Goal: Task Accomplishment & Management: Manage account settings

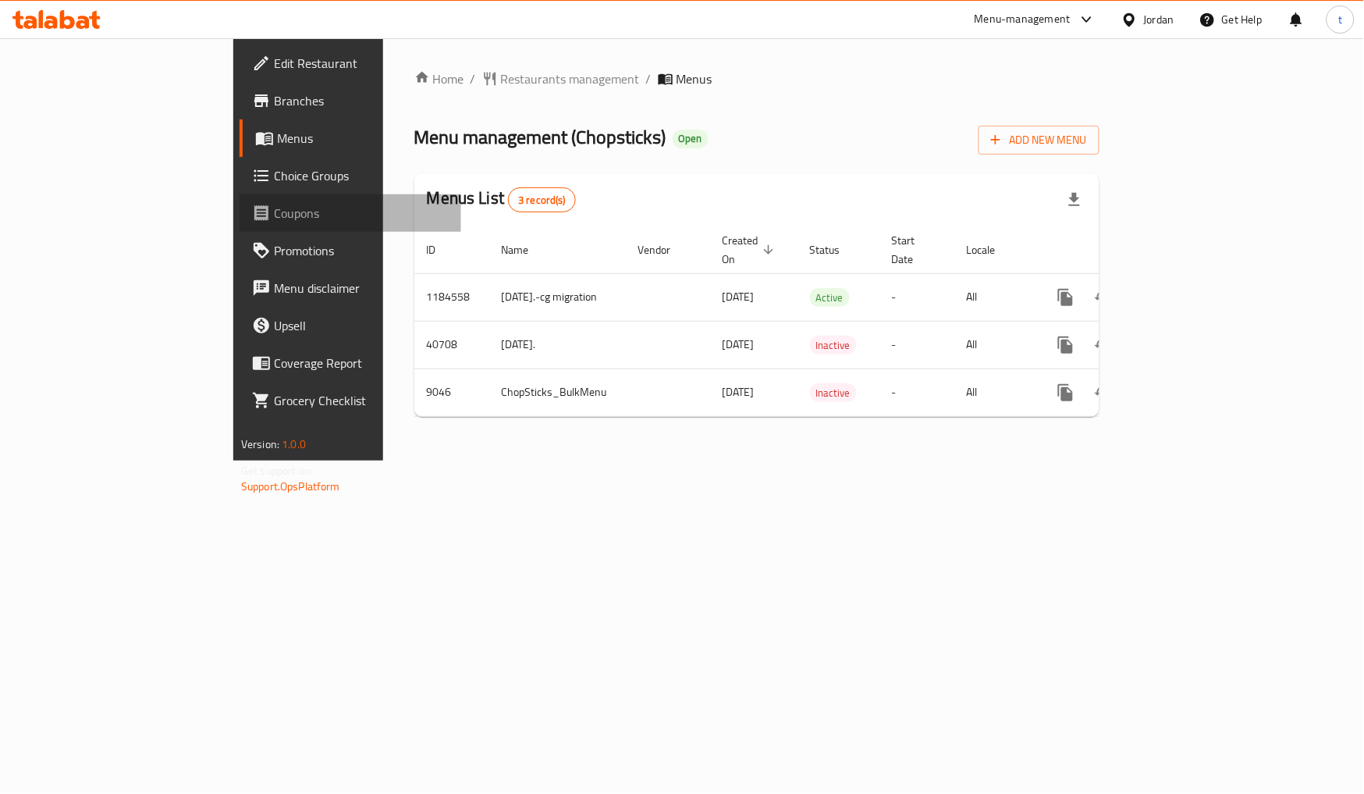
click at [274, 207] on span "Coupons" at bounding box center [361, 213] width 175 height 19
click at [274, 170] on span "Choice Groups" at bounding box center [361, 175] width 175 height 19
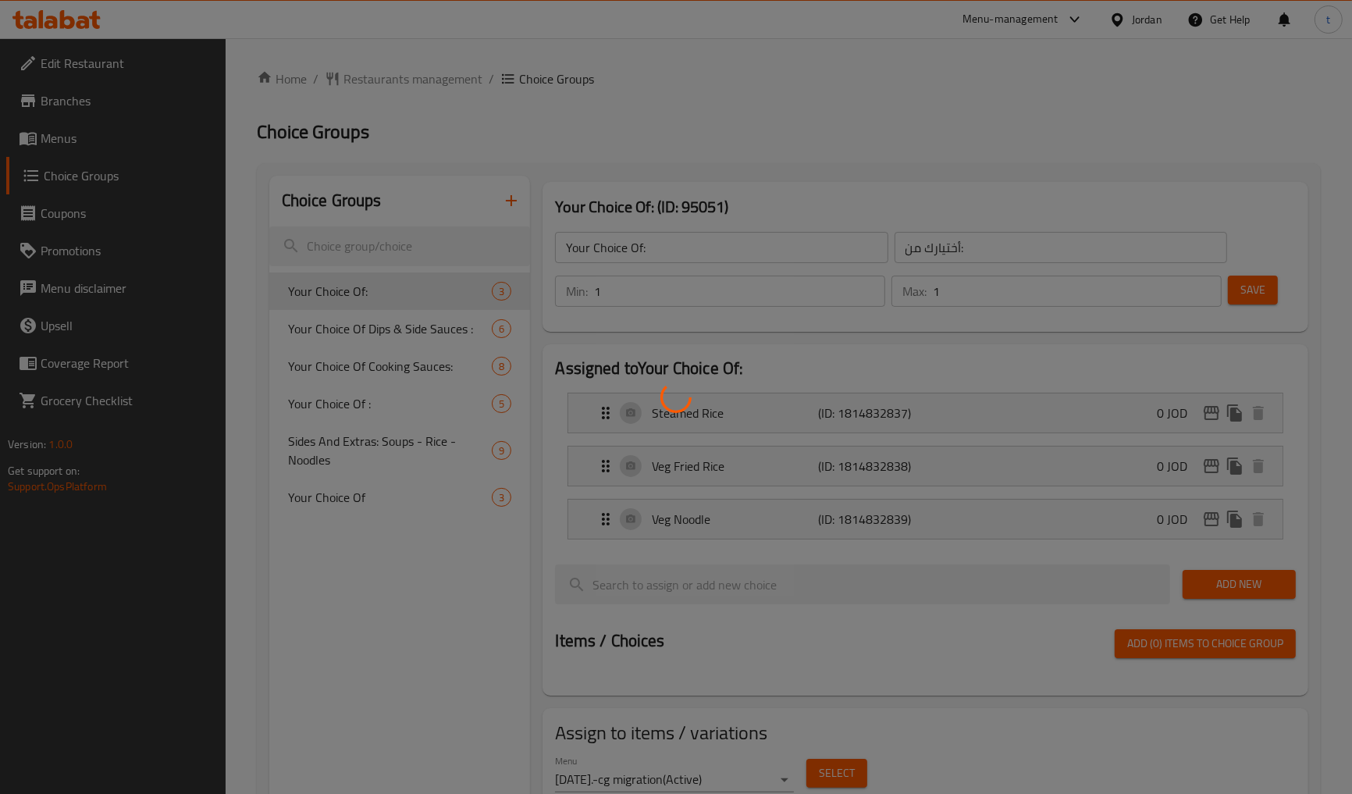
click at [695, 172] on div at bounding box center [676, 397] width 1352 height 794
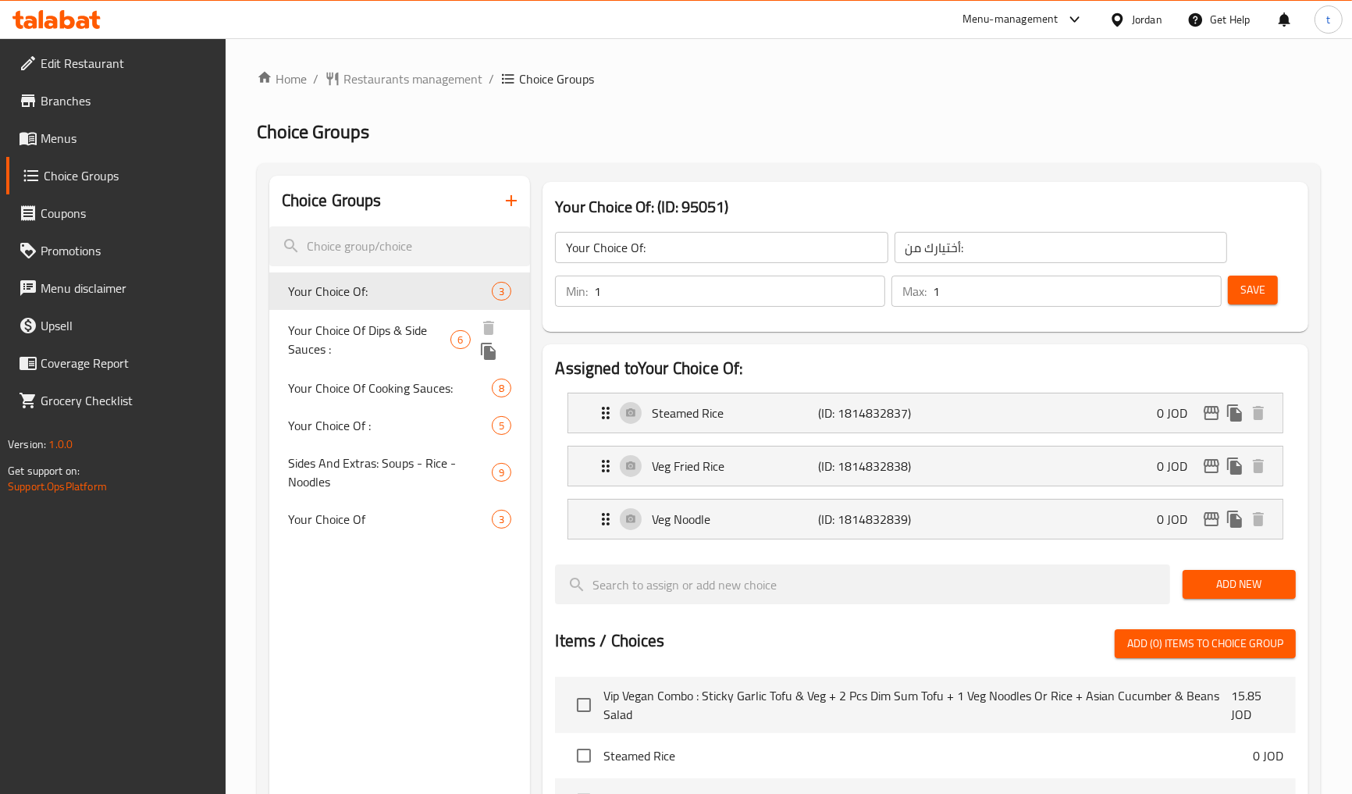
click at [375, 333] on span "Your Choice Of Dips & Side Sauces :" at bounding box center [369, 339] width 163 height 37
type input "Your Choice Of Dips & Side Sauces :"
type input "اختيارك من الصلصات الجانبية والغموس:"
type input "0"
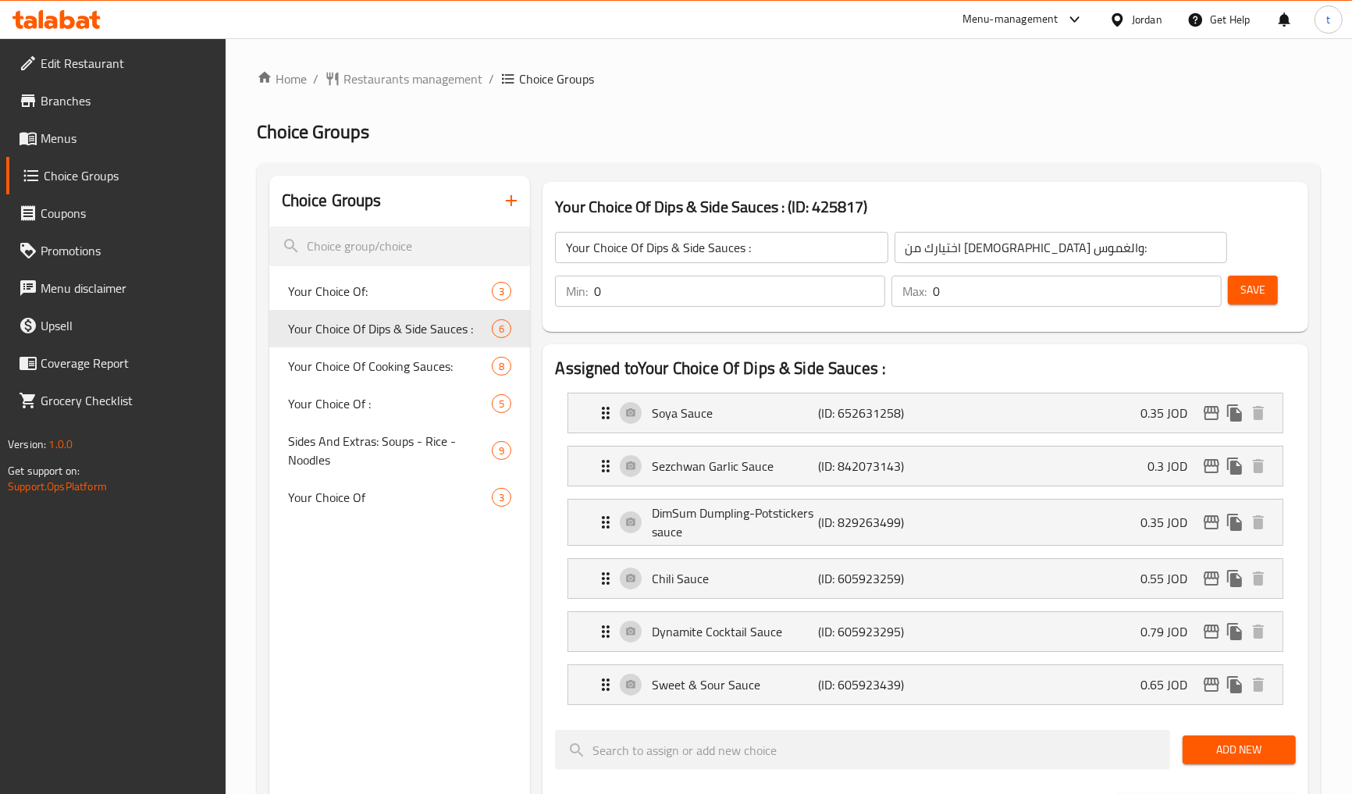
click at [827, 169] on div "Choice Groups Your Choice Of: 3 Your Choice Of Dips & Side Sauces : 6 Your Choi…" at bounding box center [789, 807] width 1064 height 1289
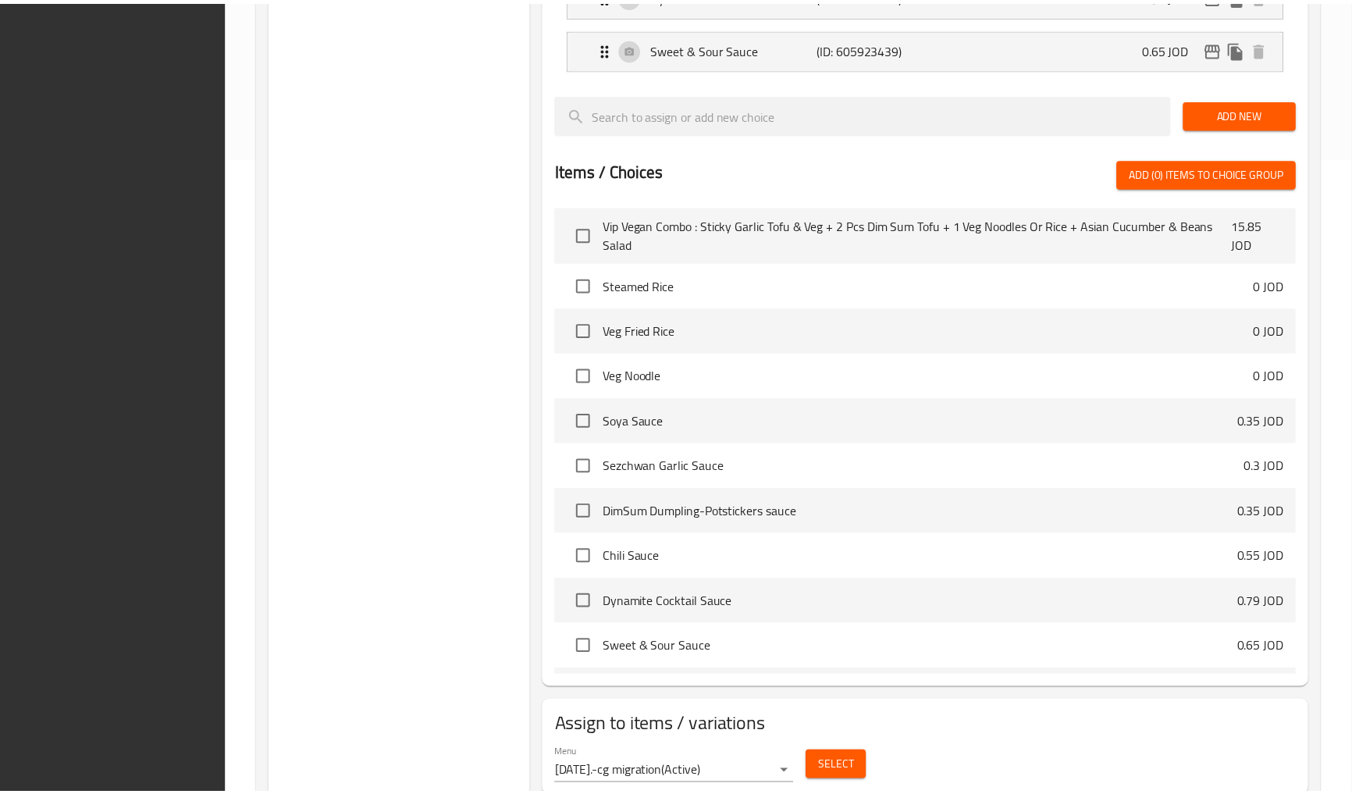
scroll to position [690, 0]
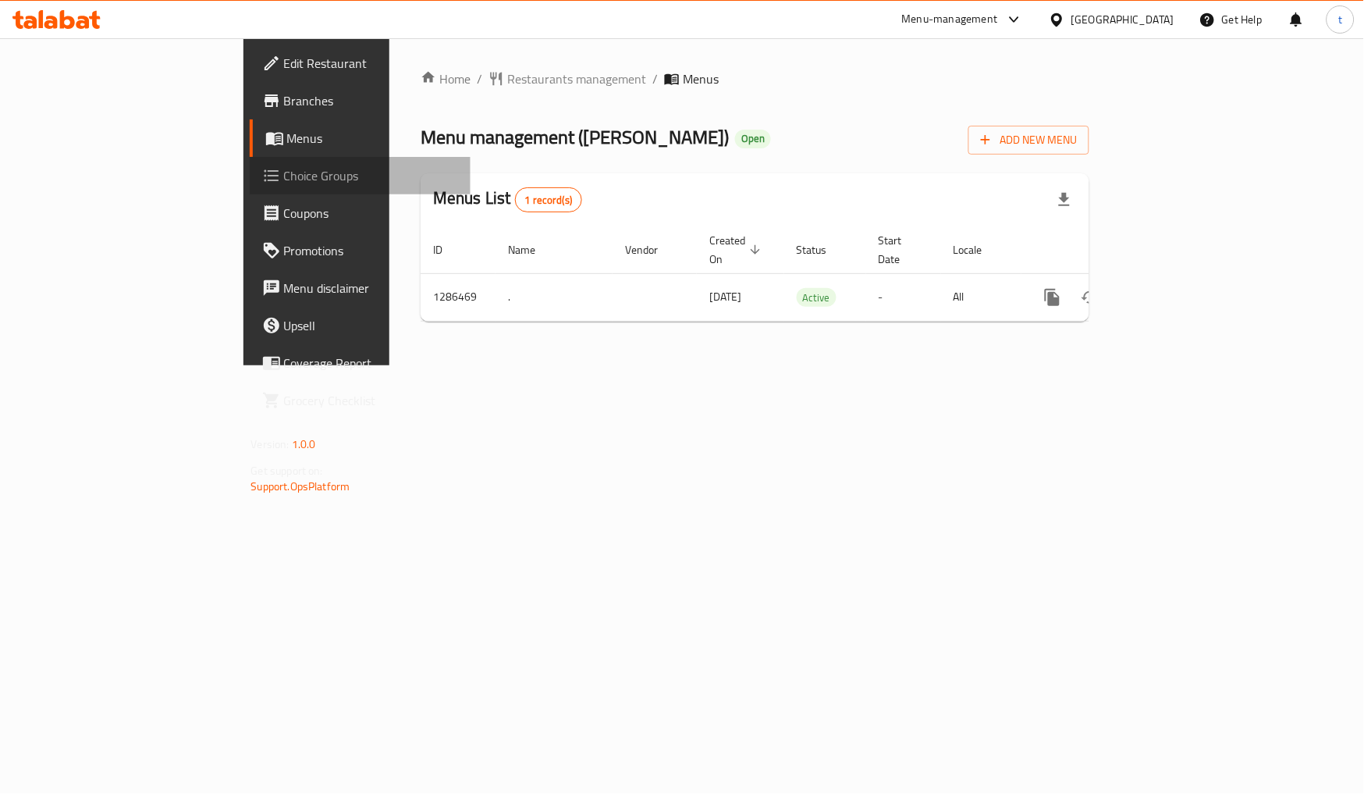
click at [284, 176] on span "Choice Groups" at bounding box center [371, 175] width 175 height 19
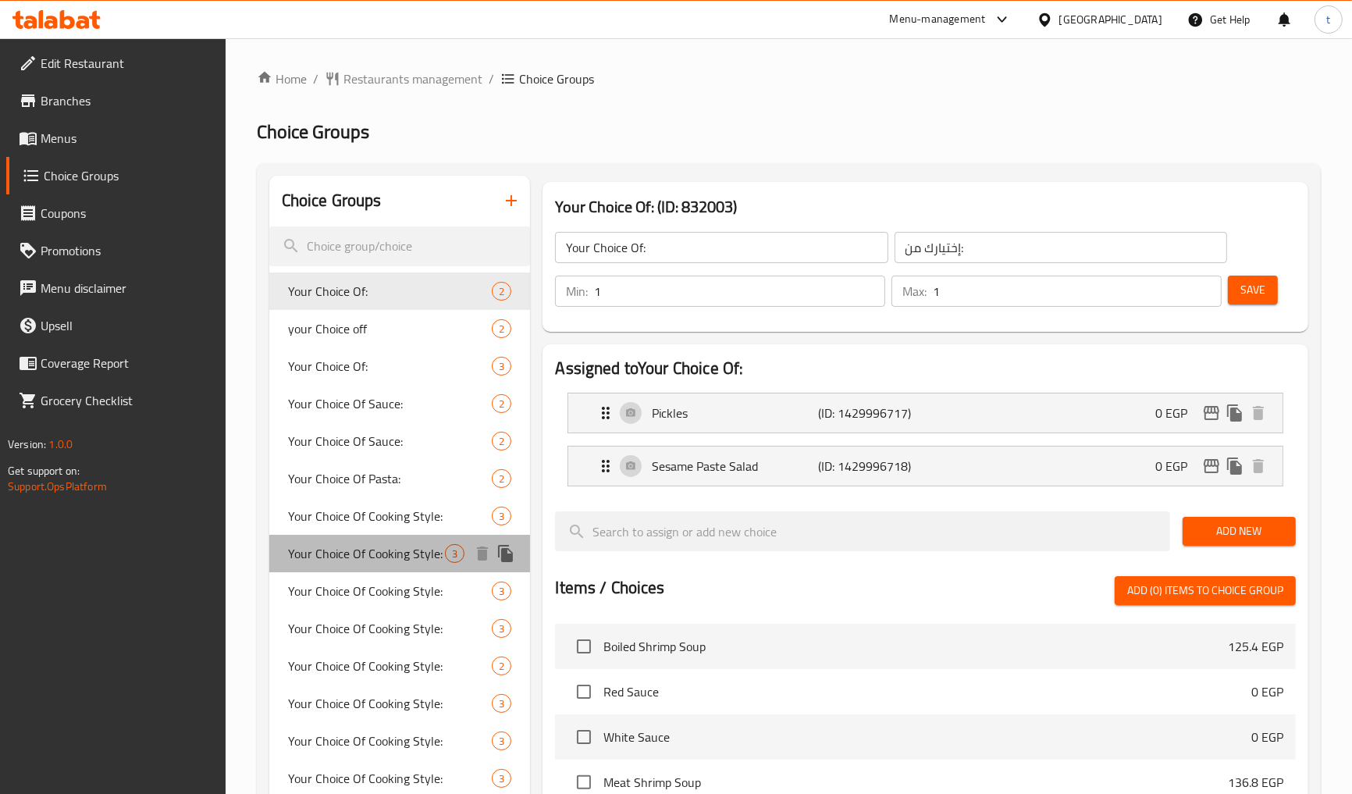
click at [394, 560] on span "Your Choice Of Cooking Style:" at bounding box center [367, 553] width 158 height 19
type input "Your Choice Of Cooking Style:"
type input "إختيارك من طريقة الطهي:"
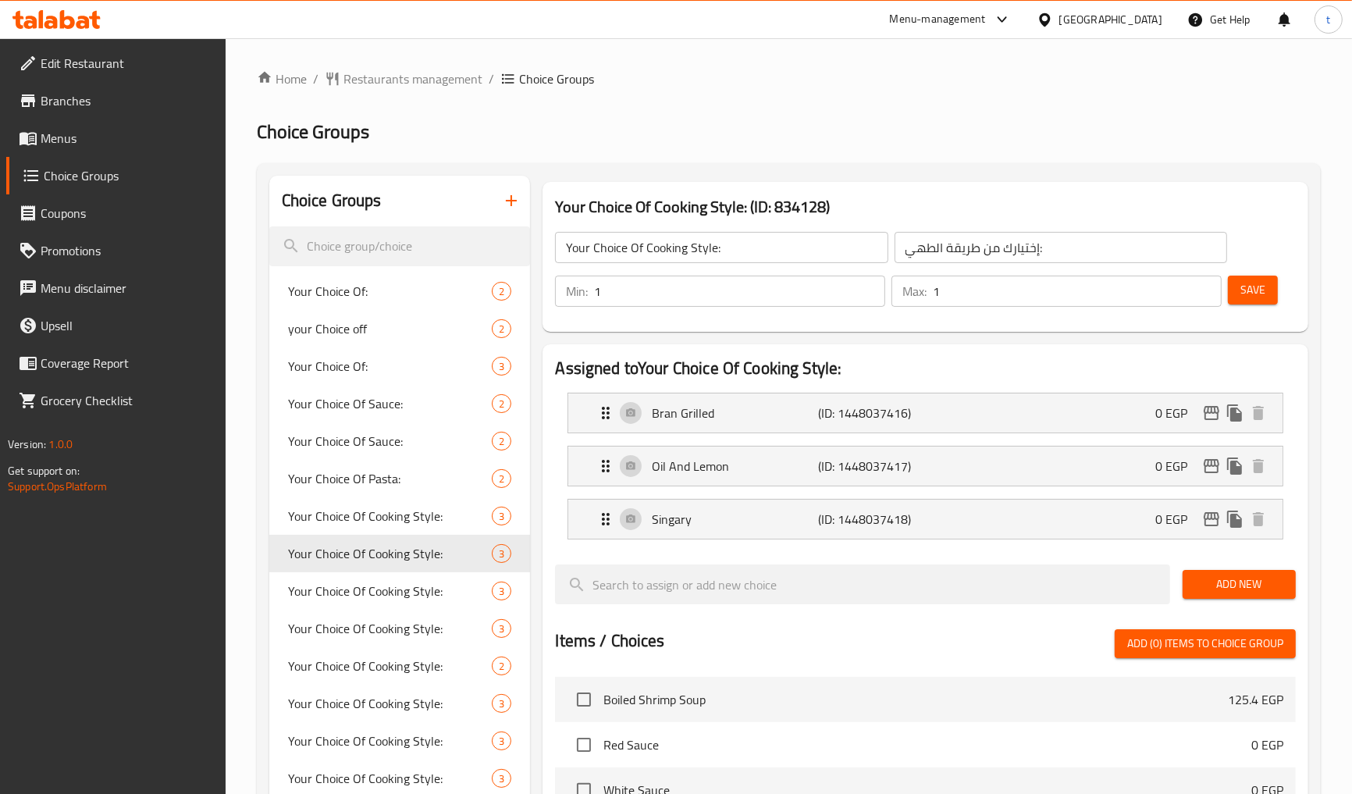
click at [1096, 223] on div "Your Choice Of Cooking Style: ​ إختيارك من طريقة الطهي: ​" at bounding box center [891, 247] width 690 height 50
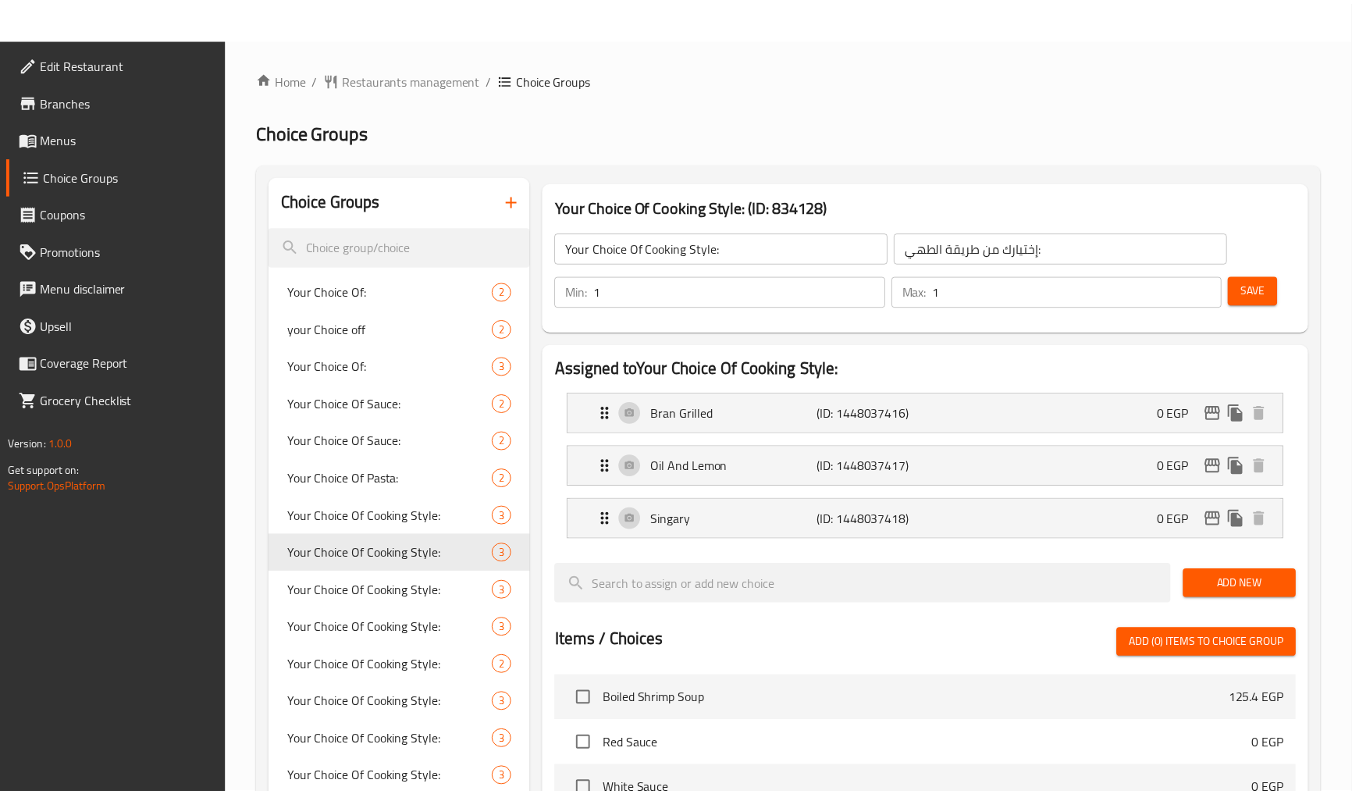
scroll to position [524, 0]
